Goal: Register for event/course

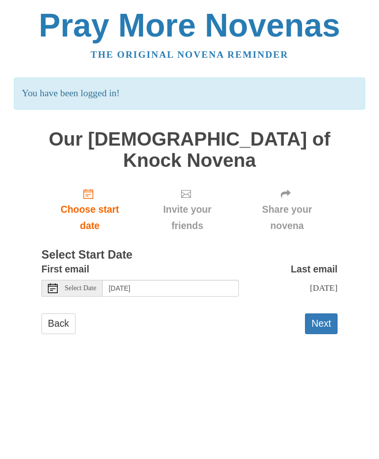
click at [94, 201] on span "Choose start date" at bounding box center [89, 217] width 77 height 33
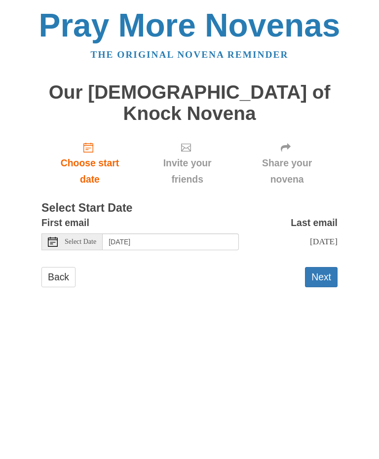
click at [89, 238] on span "Select Date" at bounding box center [81, 241] width 32 height 7
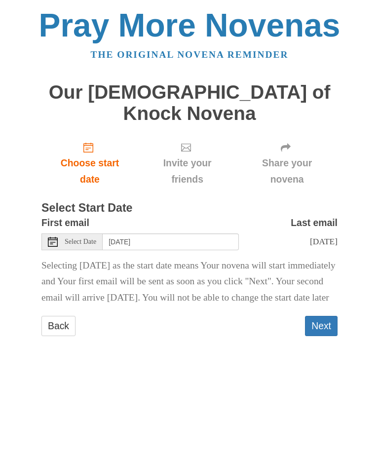
click at [91, 238] on span "Select Date" at bounding box center [81, 241] width 32 height 7
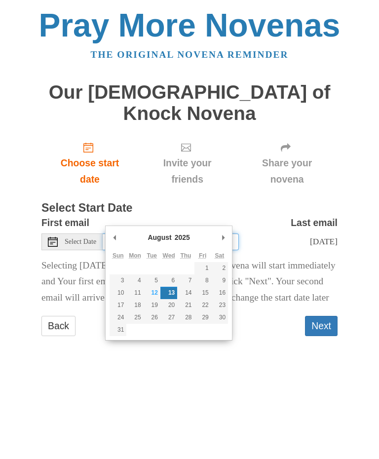
type input "Tuesday, August 12th"
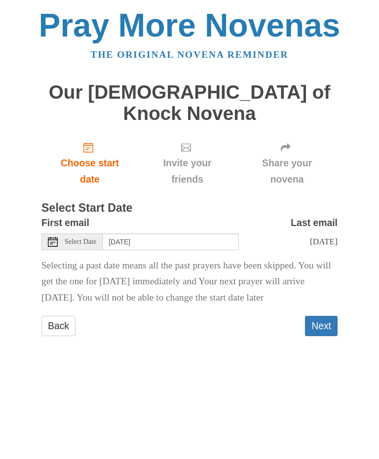
click at [322, 316] on button "Next" at bounding box center [321, 326] width 33 height 20
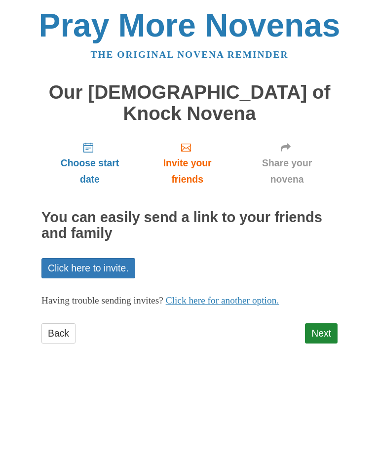
click at [323, 323] on link "Next" at bounding box center [321, 333] width 33 height 20
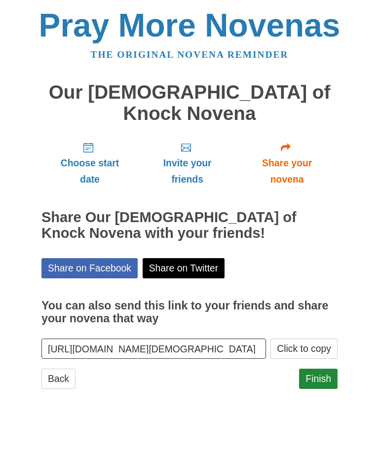
click at [95, 155] on span "Choose start date" at bounding box center [89, 171] width 77 height 33
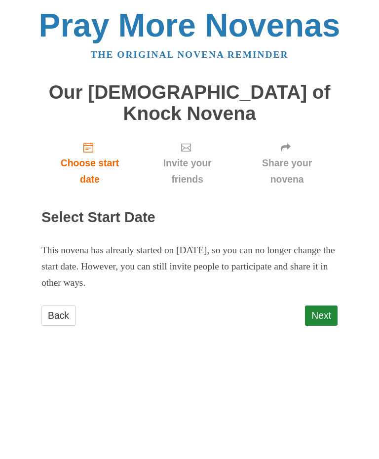
click at [324, 305] on link "Next" at bounding box center [321, 315] width 33 height 20
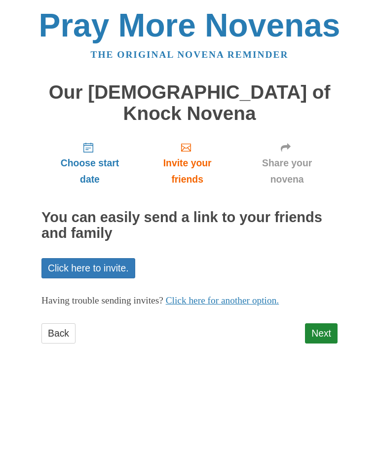
click at [330, 323] on link "Next" at bounding box center [321, 333] width 33 height 20
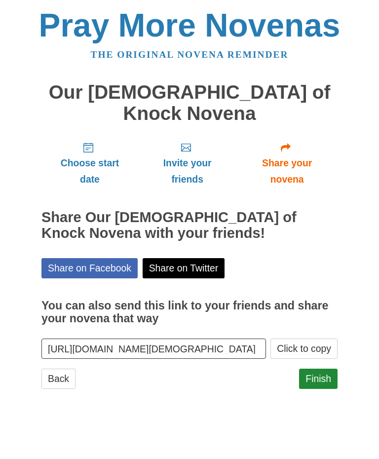
click at [290, 155] on span "Share your novena" at bounding box center [286, 171] width 81 height 33
click at [299, 155] on span "Share your novena" at bounding box center [286, 171] width 81 height 33
click at [320, 369] on link "Finish" at bounding box center [318, 379] width 38 height 20
